Goal: Task Accomplishment & Management: Manage account settings

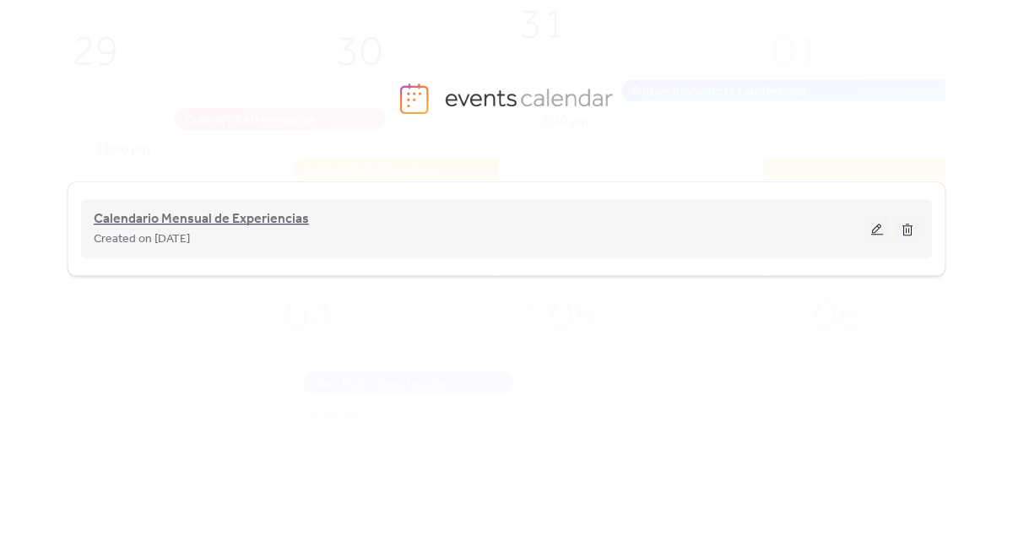
click at [251, 211] on span "Calendario Mensual de Experiencias" at bounding box center [201, 219] width 215 height 20
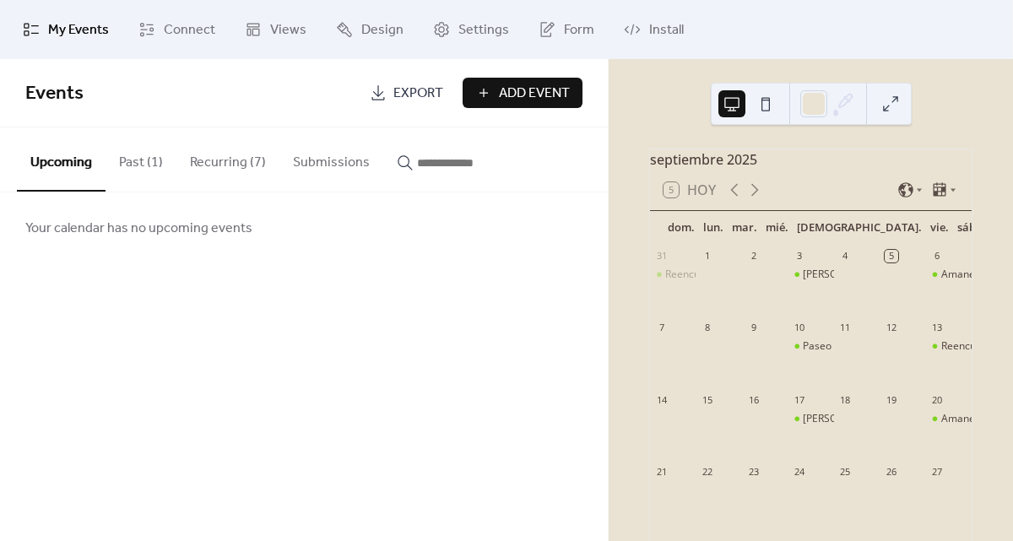
click at [225, 166] on button "Recurring (7)" at bounding box center [227, 158] width 103 height 62
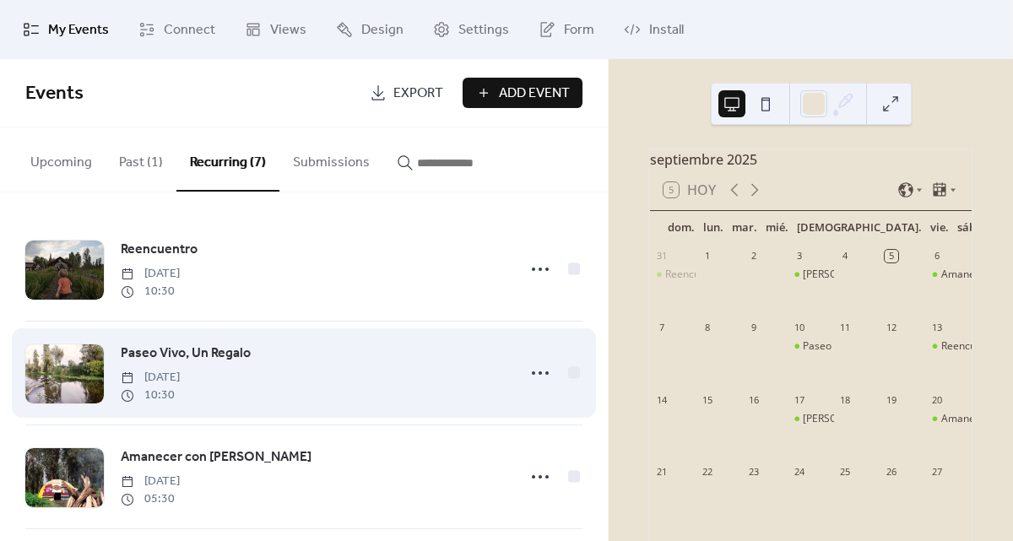
click at [198, 350] on span "Paseo Vivo, Un Regalo" at bounding box center [186, 353] width 130 height 20
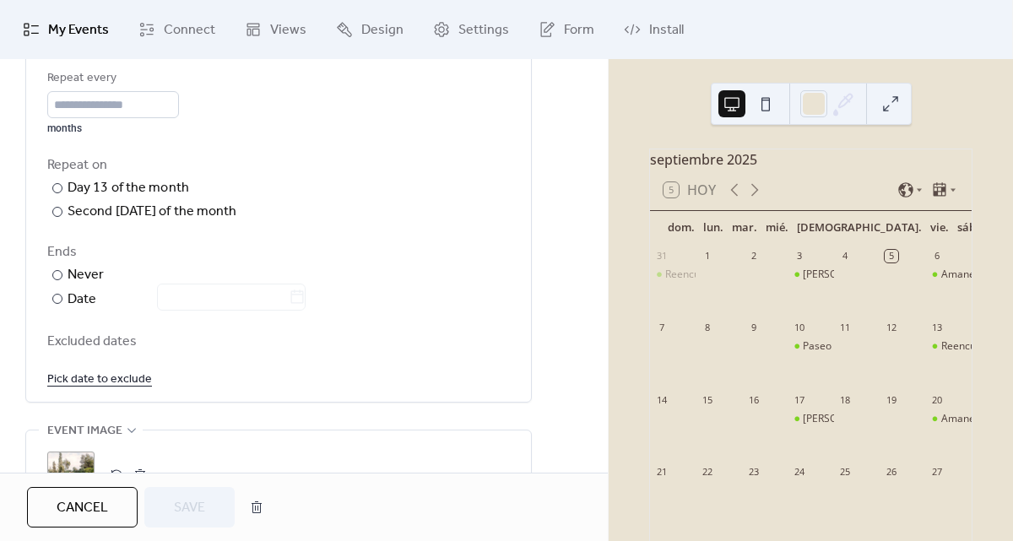
scroll to position [905, 0]
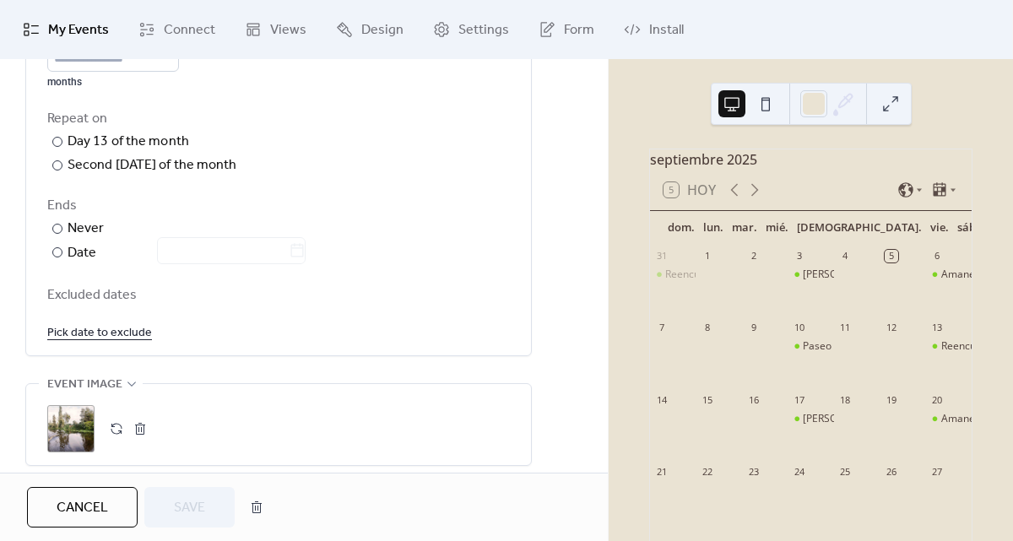
click at [107, 333] on link "Pick date to exclude" at bounding box center [99, 332] width 105 height 21
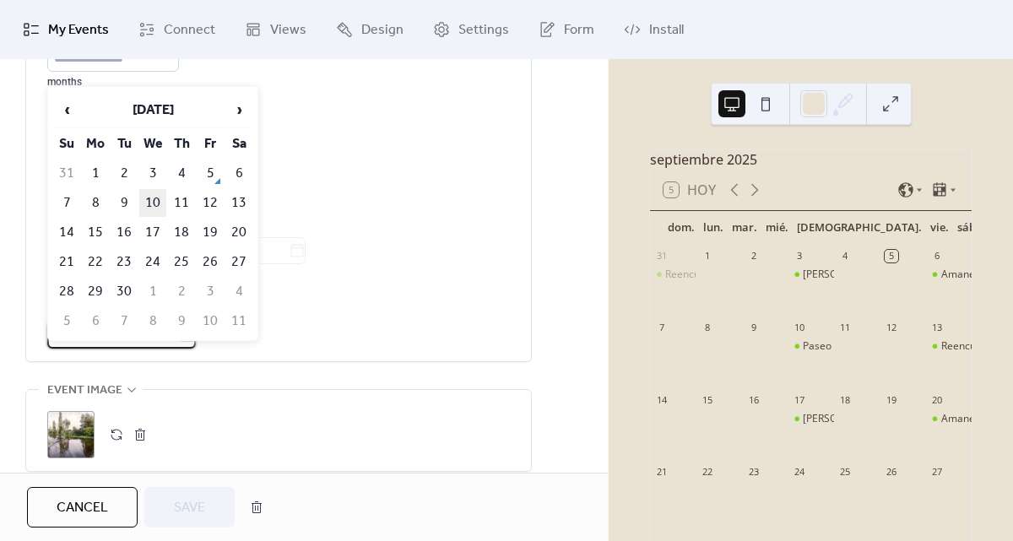
click at [154, 195] on td "10" at bounding box center [152, 203] width 27 height 28
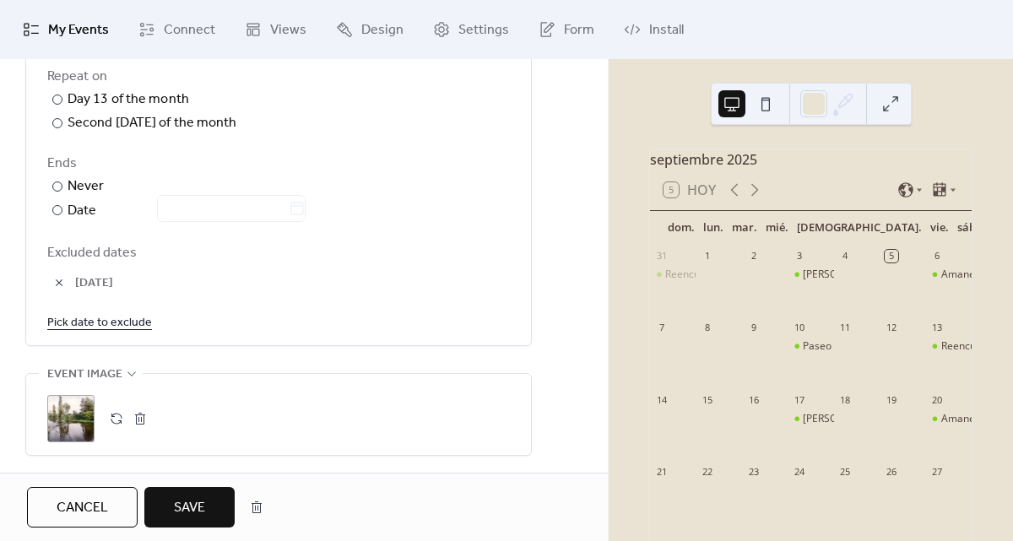
scroll to position [967, 0]
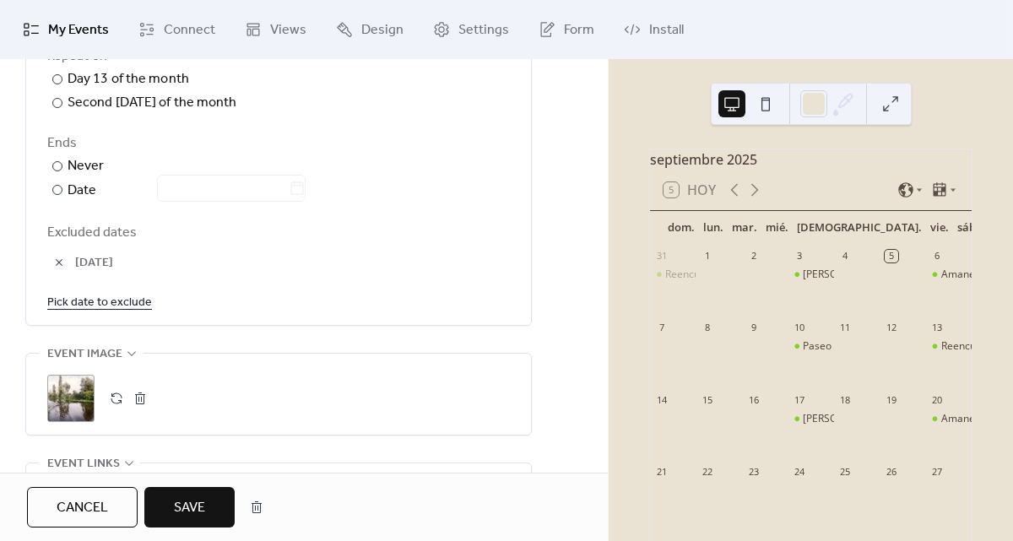
click at [210, 508] on button "Save" at bounding box center [189, 507] width 90 height 41
